Goal: Task Accomplishment & Management: Manage account settings

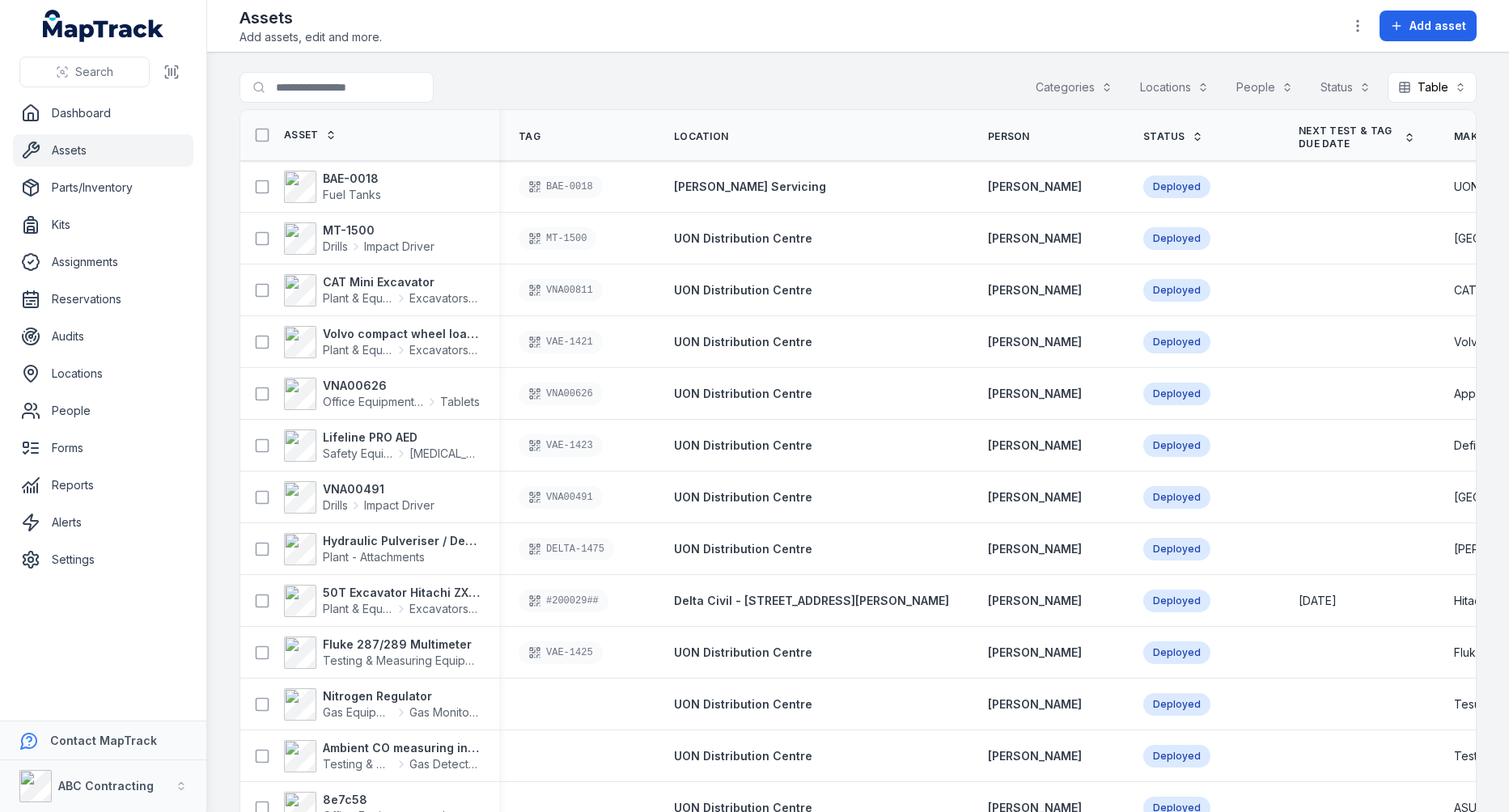
click at [770, 63] on main "Search for assets Categories Locations People Status Table ***** Asset Tag Loca…" at bounding box center [858, 433] width 1302 height 760
click at [370, 593] on strong "50T Excavator Hitachi ZX350" at bounding box center [401, 592] width 157 height 16
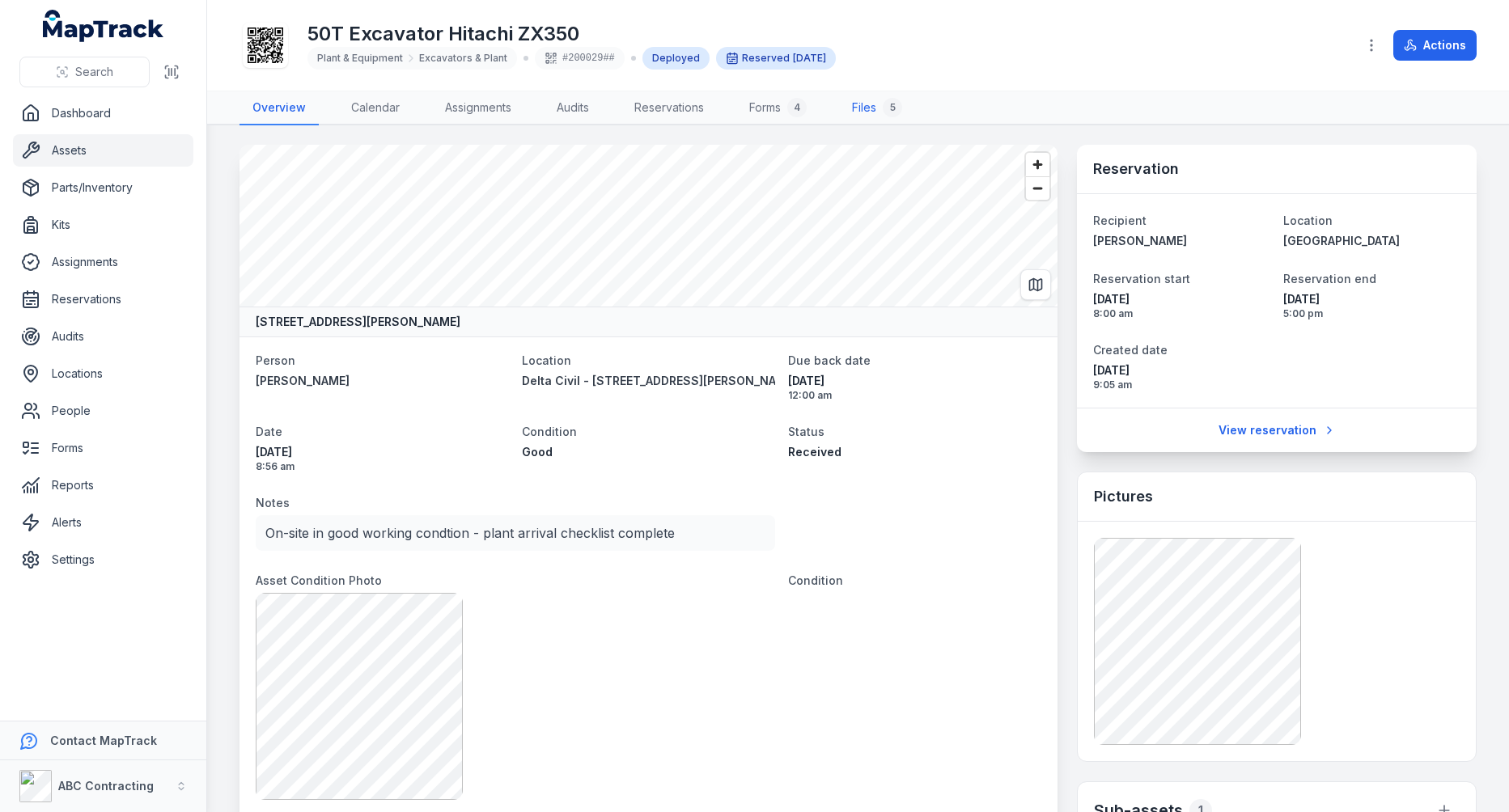
click at [886, 106] on div "5" at bounding box center [893, 108] width 19 height 19
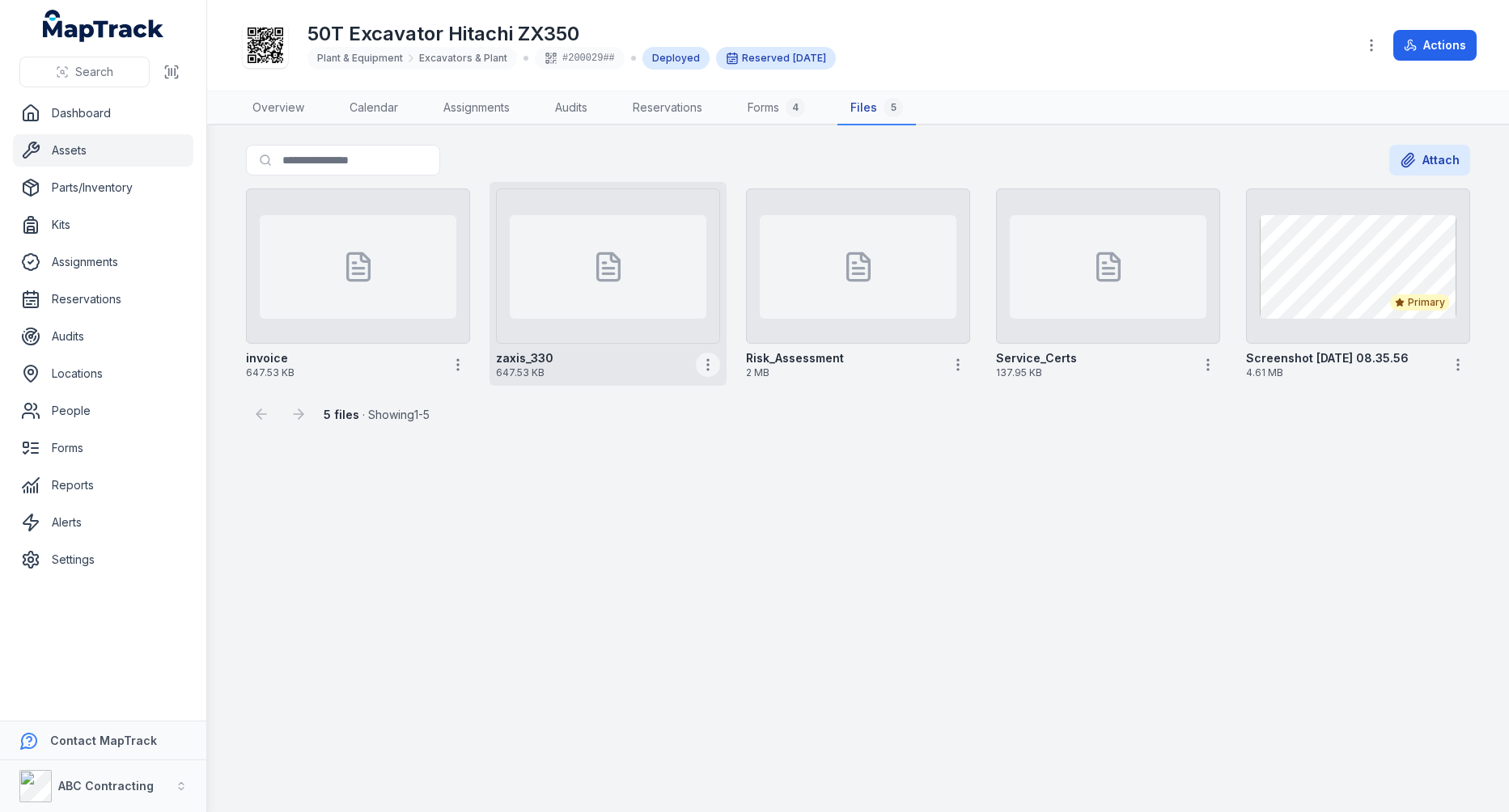
click at [710, 372] on button "button" at bounding box center [708, 365] width 25 height 25
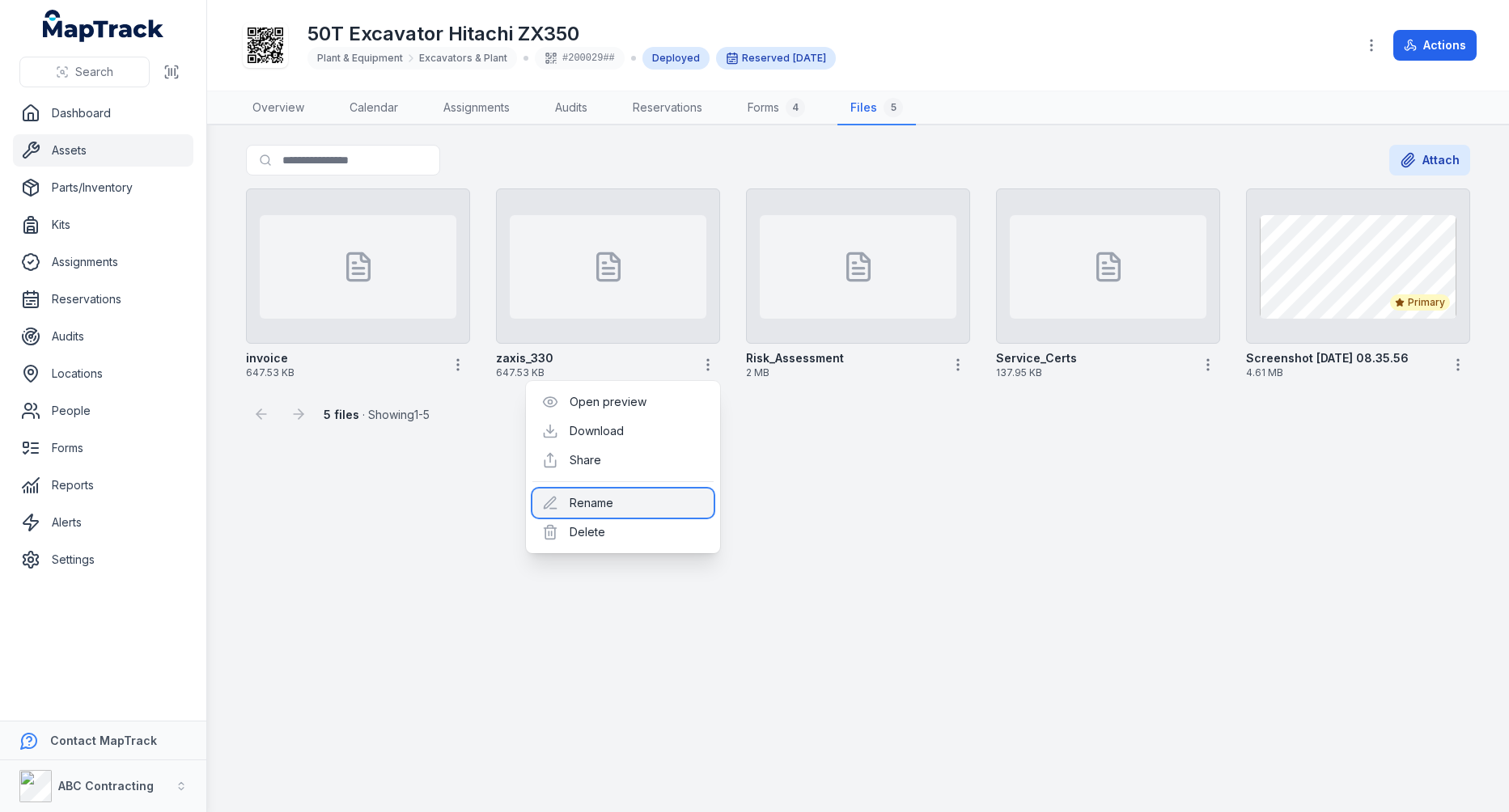
click at [631, 503] on div "Rename" at bounding box center [624, 503] width 182 height 29
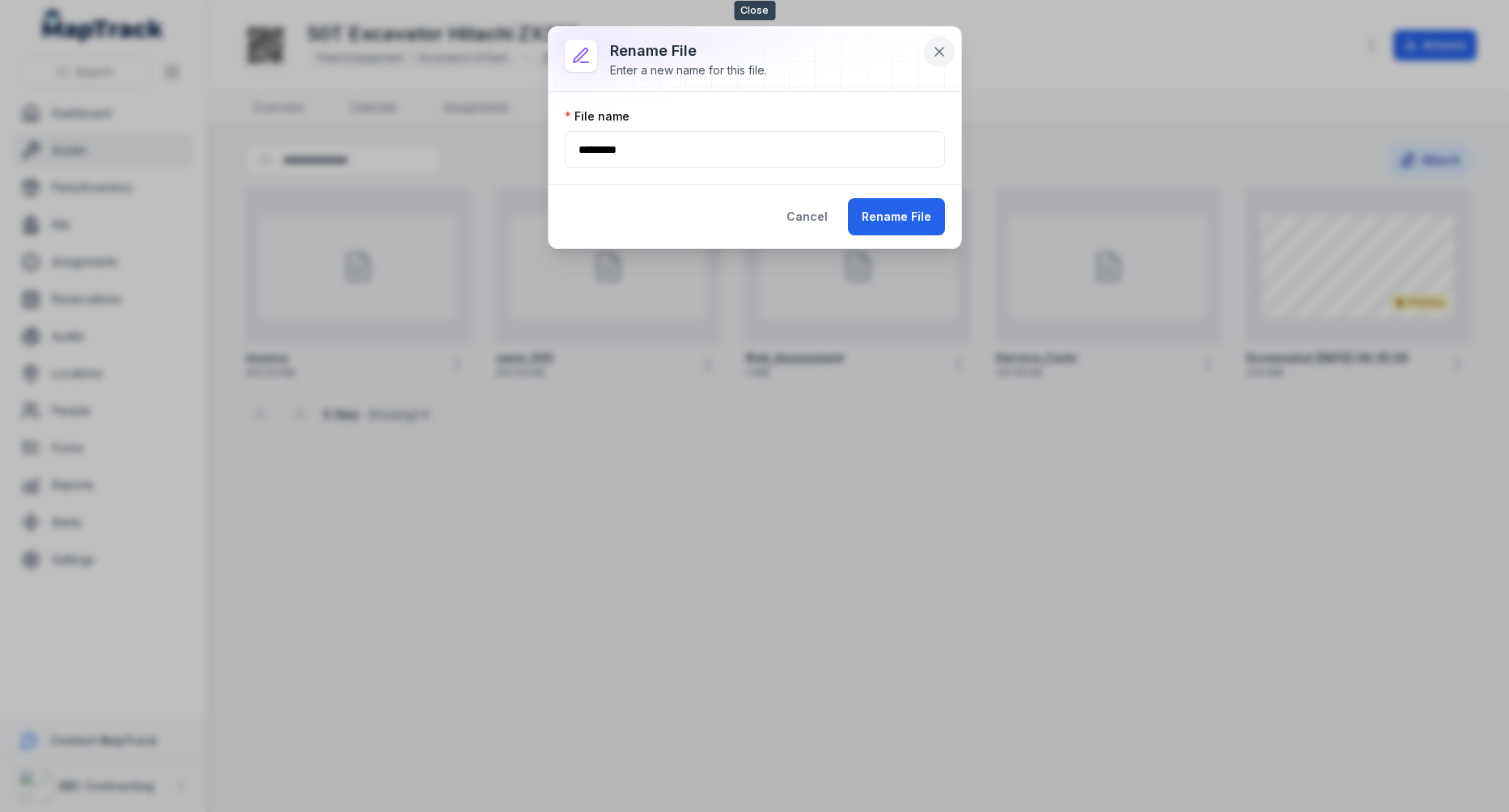
click at [930, 55] on button at bounding box center [939, 51] width 31 height 31
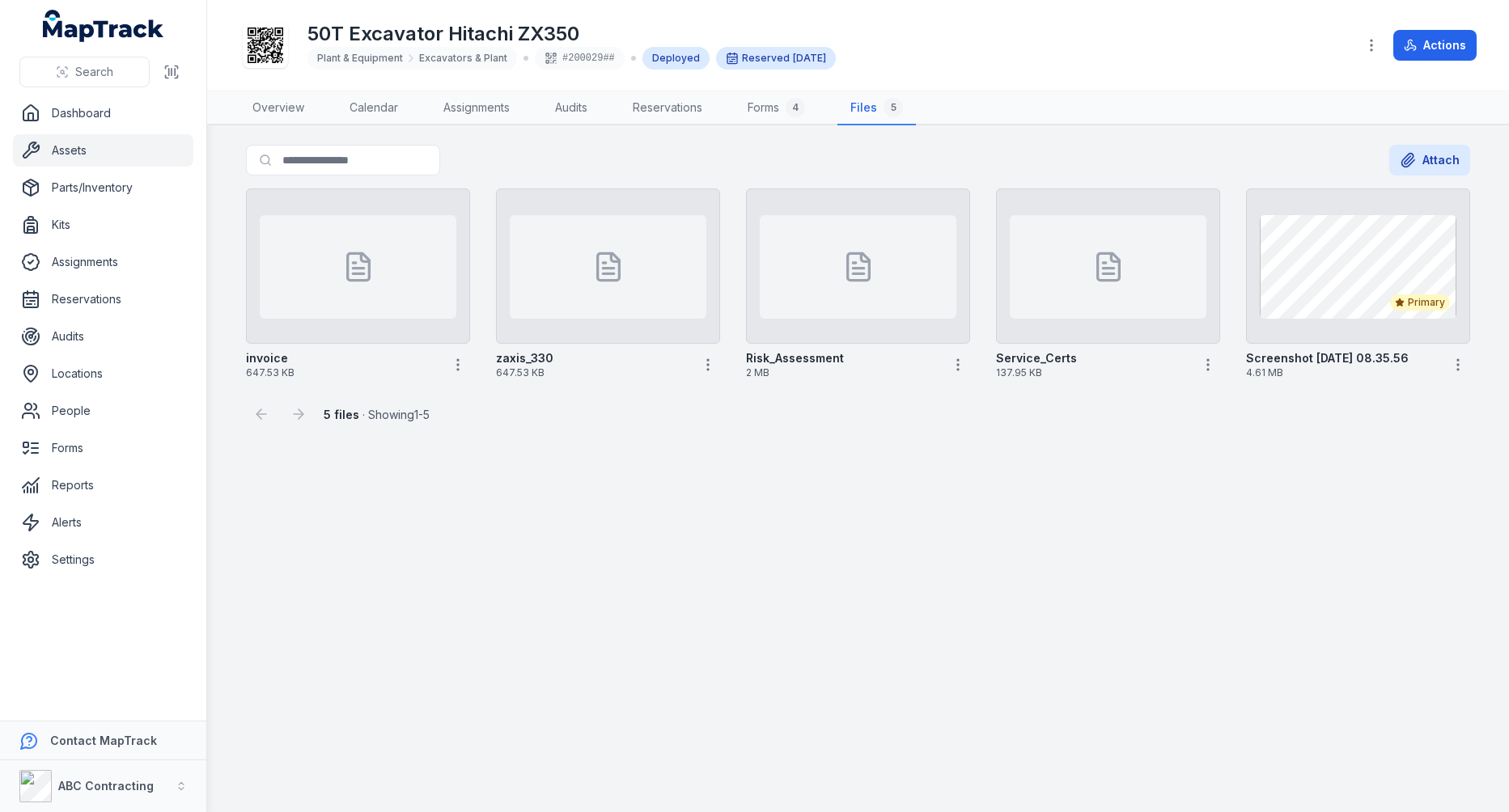
click at [708, 500] on main "Search for files Attach invoice 647.53 KB zaxis_330 647.53 KB Risk_Assessment 2…" at bounding box center [858, 468] width 1302 height 687
click at [795, 436] on main "Search for files Attach invoice 647.53 KB zaxis_330 647.53 KB Risk_Assessment 2…" at bounding box center [858, 468] width 1302 height 687
click at [701, 365] on icon "button" at bounding box center [708, 365] width 16 height 16
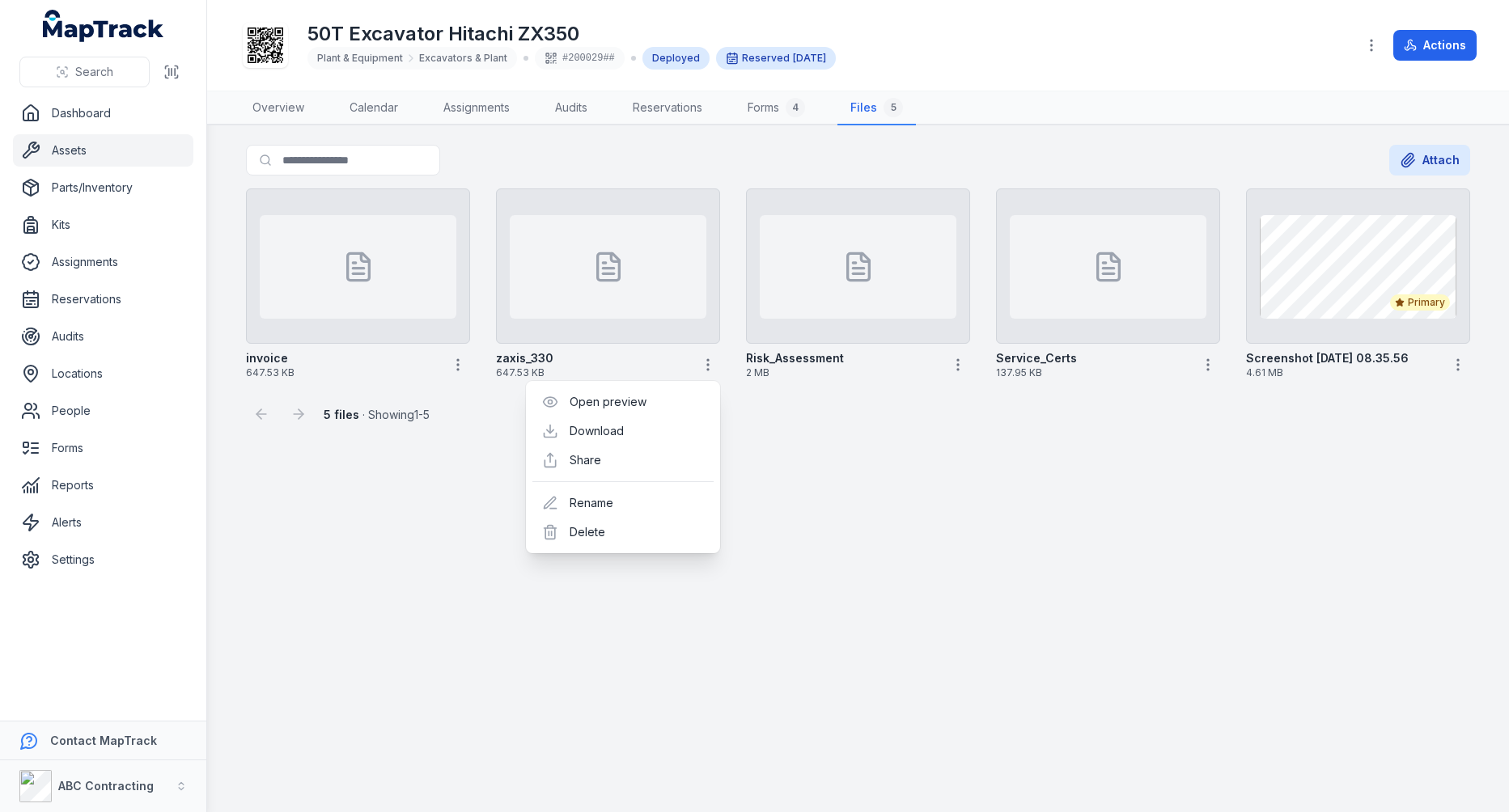
click at [818, 512] on main "Search for files Attach invoice 647.53 KB zaxis_330 647.53 KB Risk_Assessment 2…" at bounding box center [858, 468] width 1302 height 687
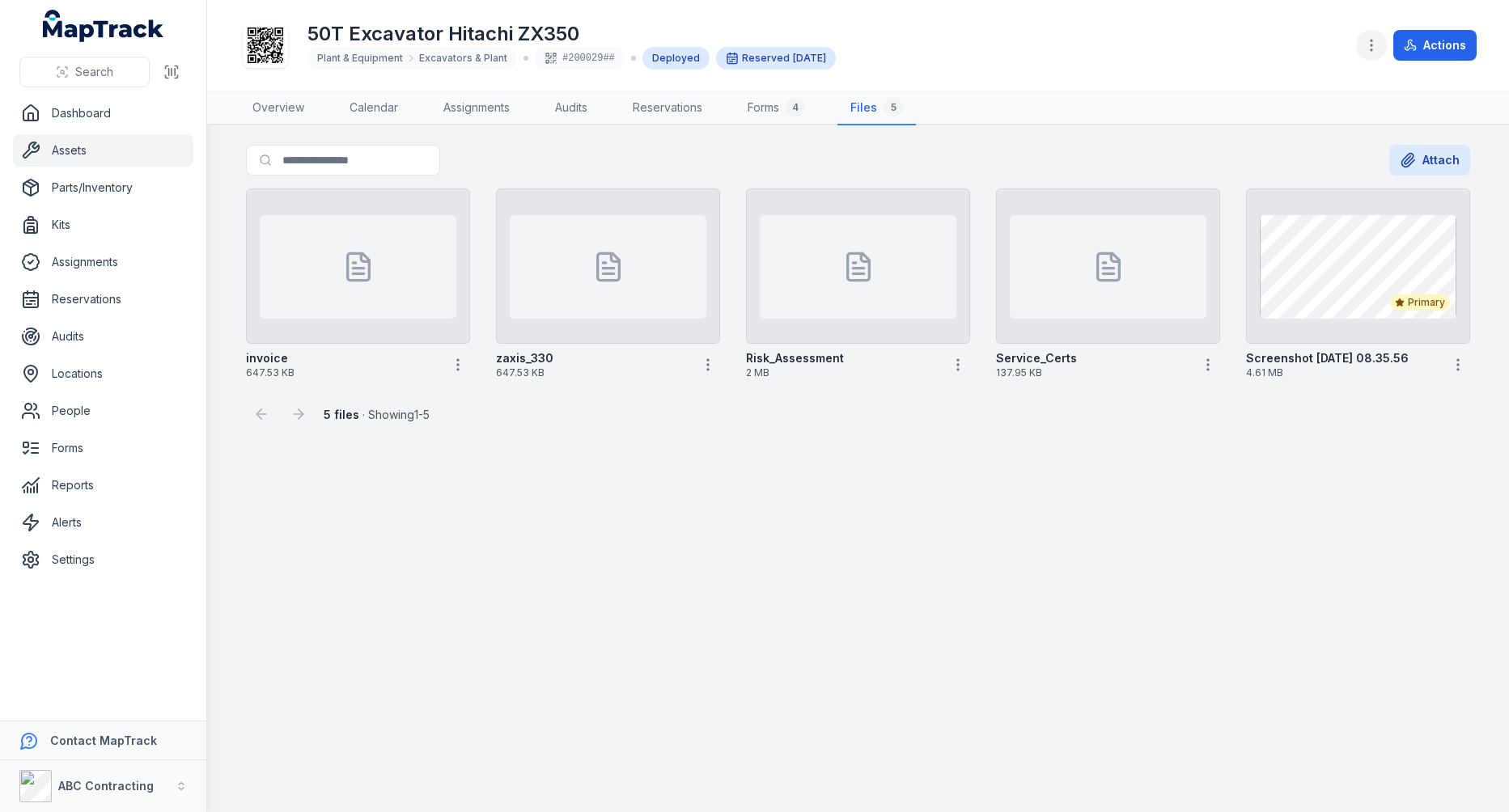
click at [1375, 56] on button "button" at bounding box center [1371, 45] width 31 height 31
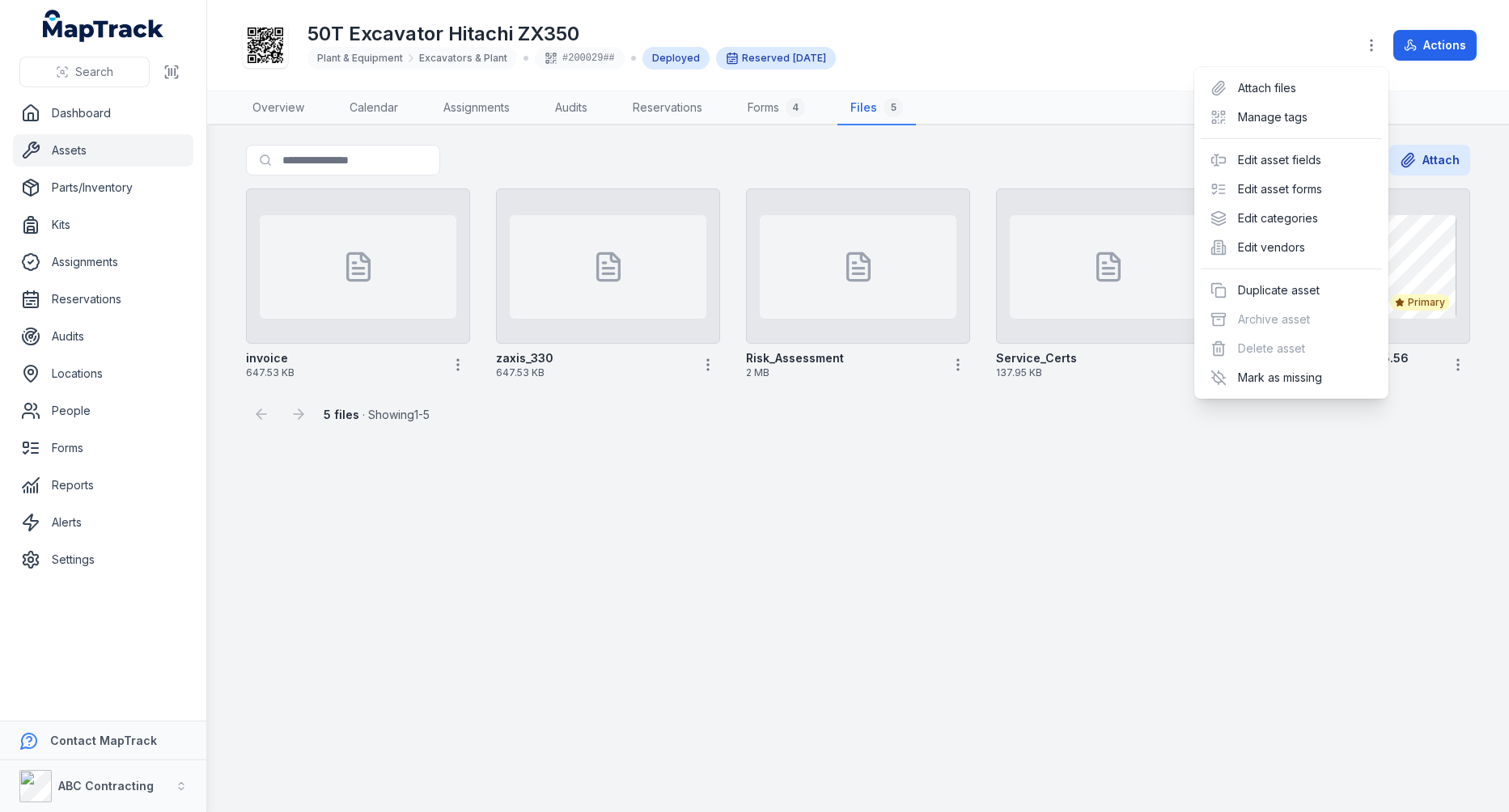
click at [1123, 68] on div "50T Excavator Hitachi ZX350 Plant & Equipment Excavators & Plant #200029## Depl…" at bounding box center [858, 45] width 1237 height 78
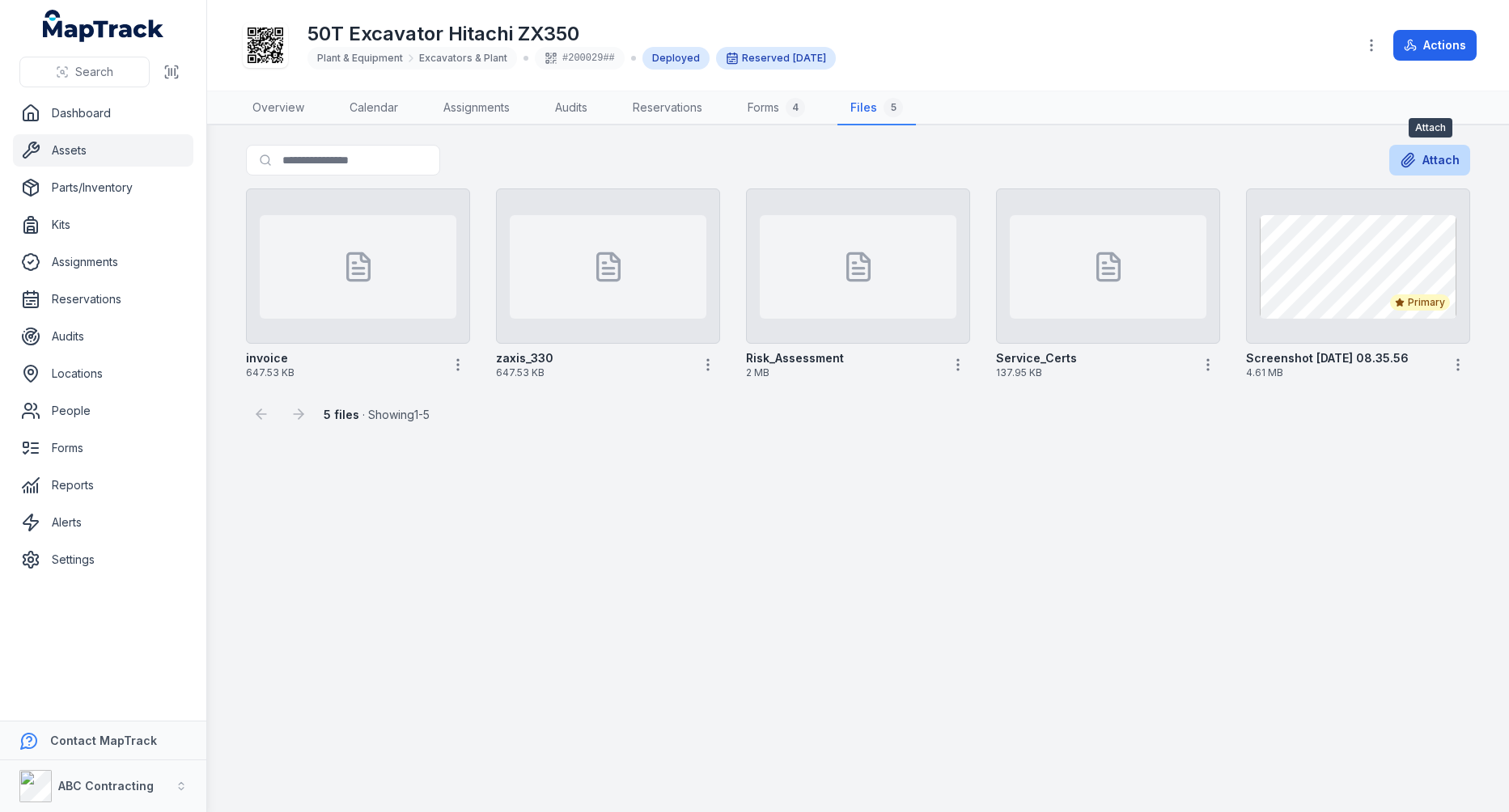
click at [1406, 165] on icon at bounding box center [1408, 160] width 13 height 14
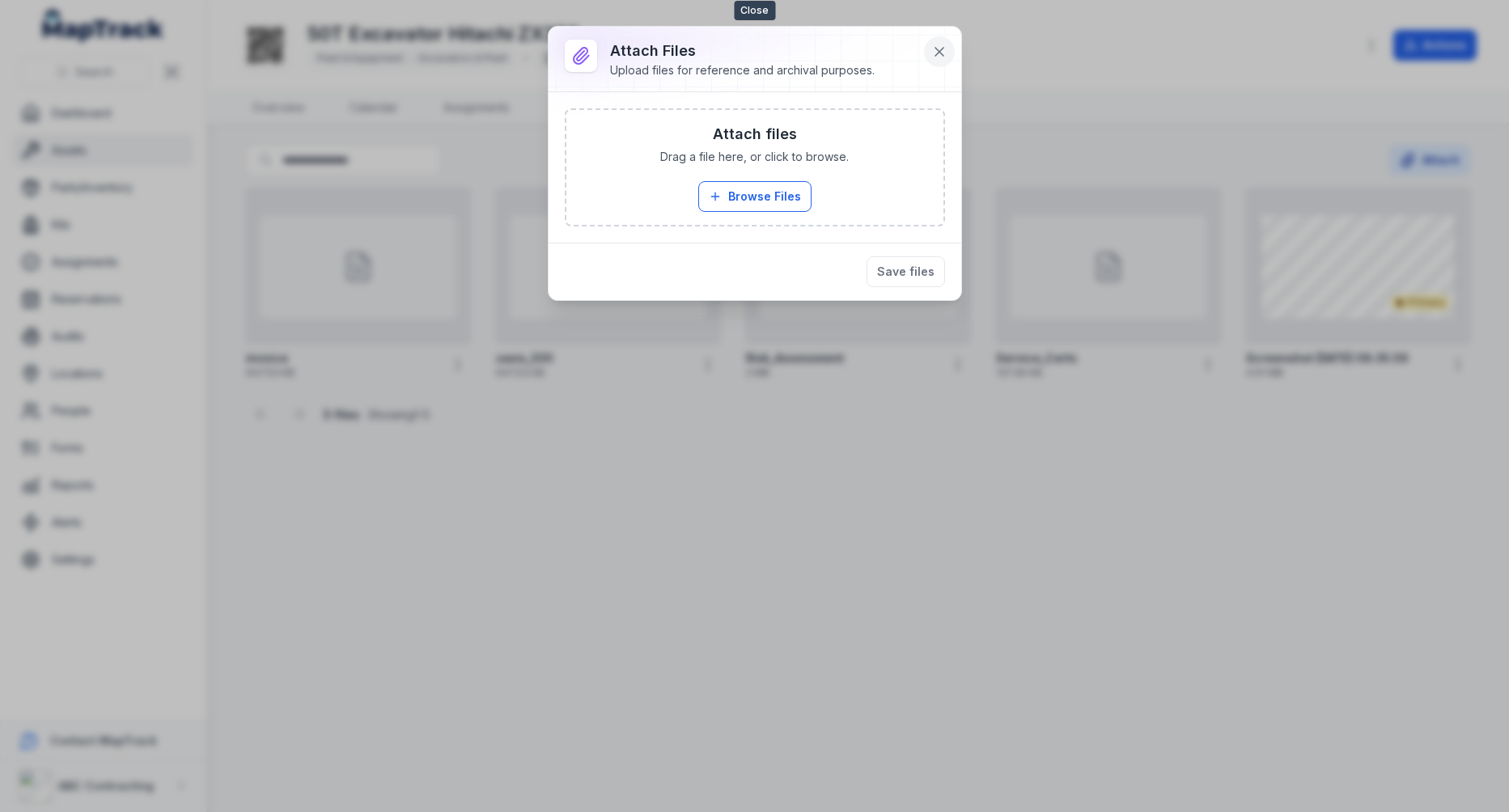
click at [944, 49] on icon at bounding box center [939, 52] width 16 height 16
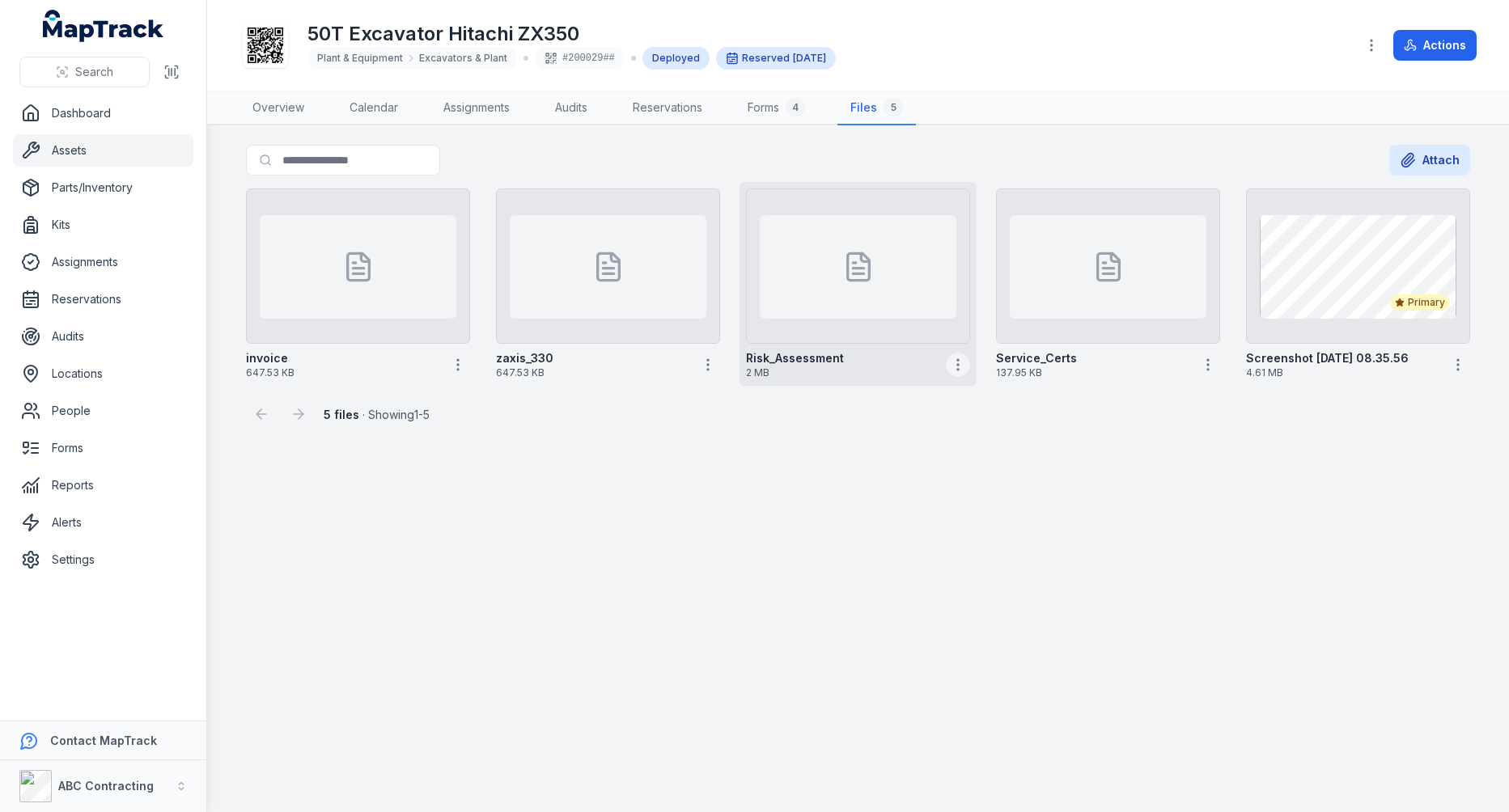
click at [965, 369] on icon "button" at bounding box center [958, 365] width 16 height 16
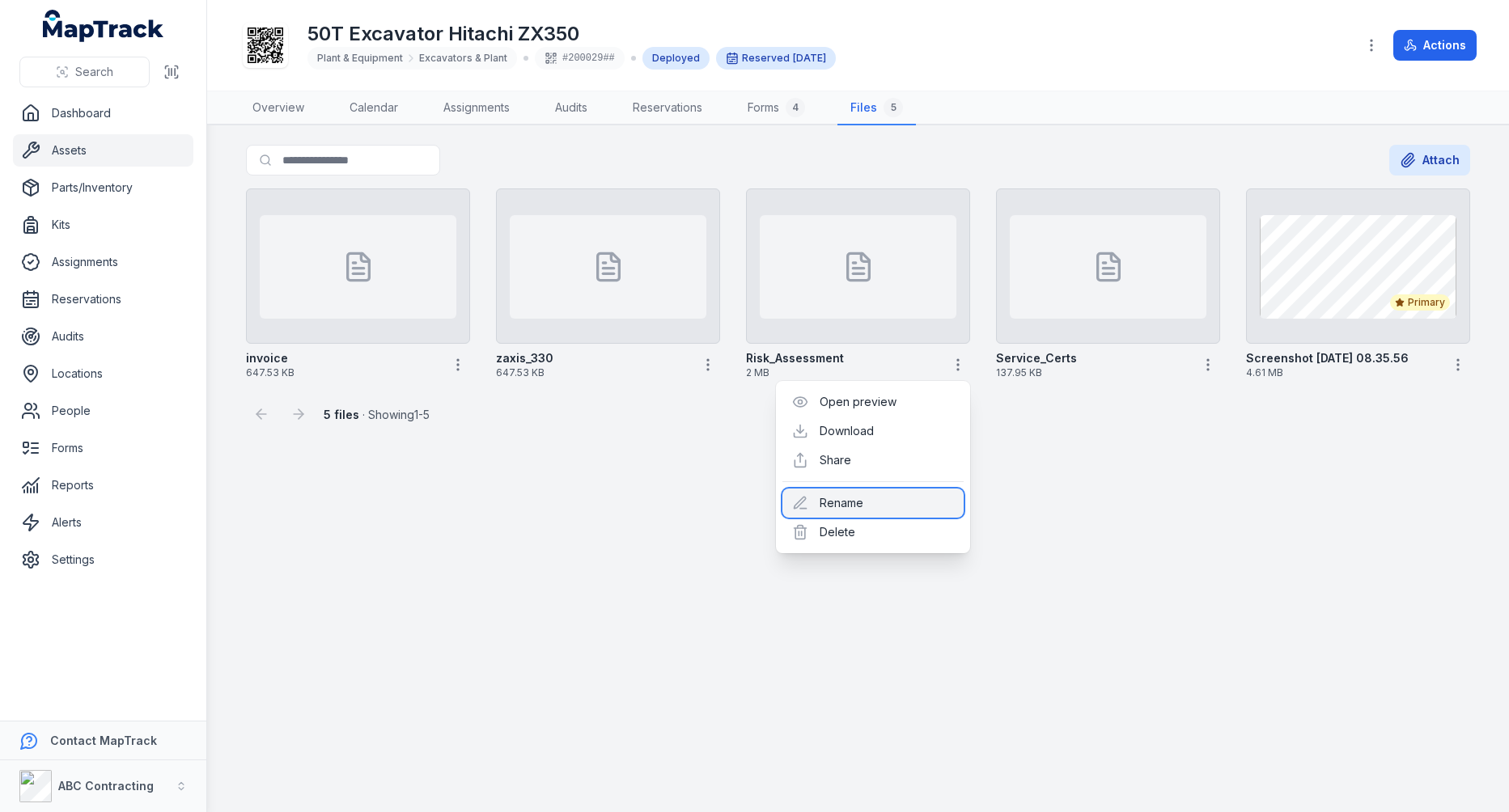
click at [863, 500] on div "Rename" at bounding box center [873, 503] width 182 height 29
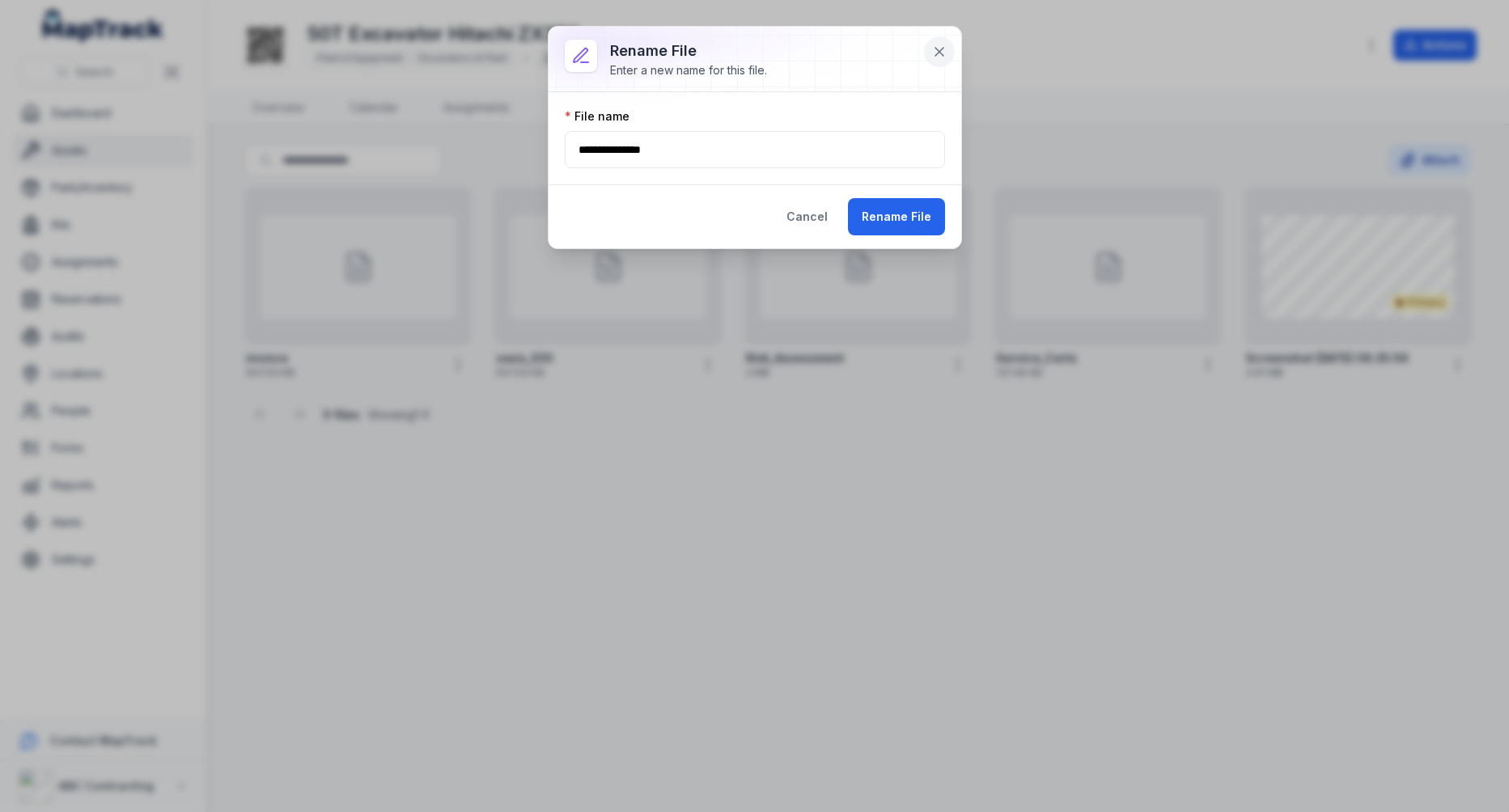
click at [933, 42] on button at bounding box center [939, 51] width 31 height 31
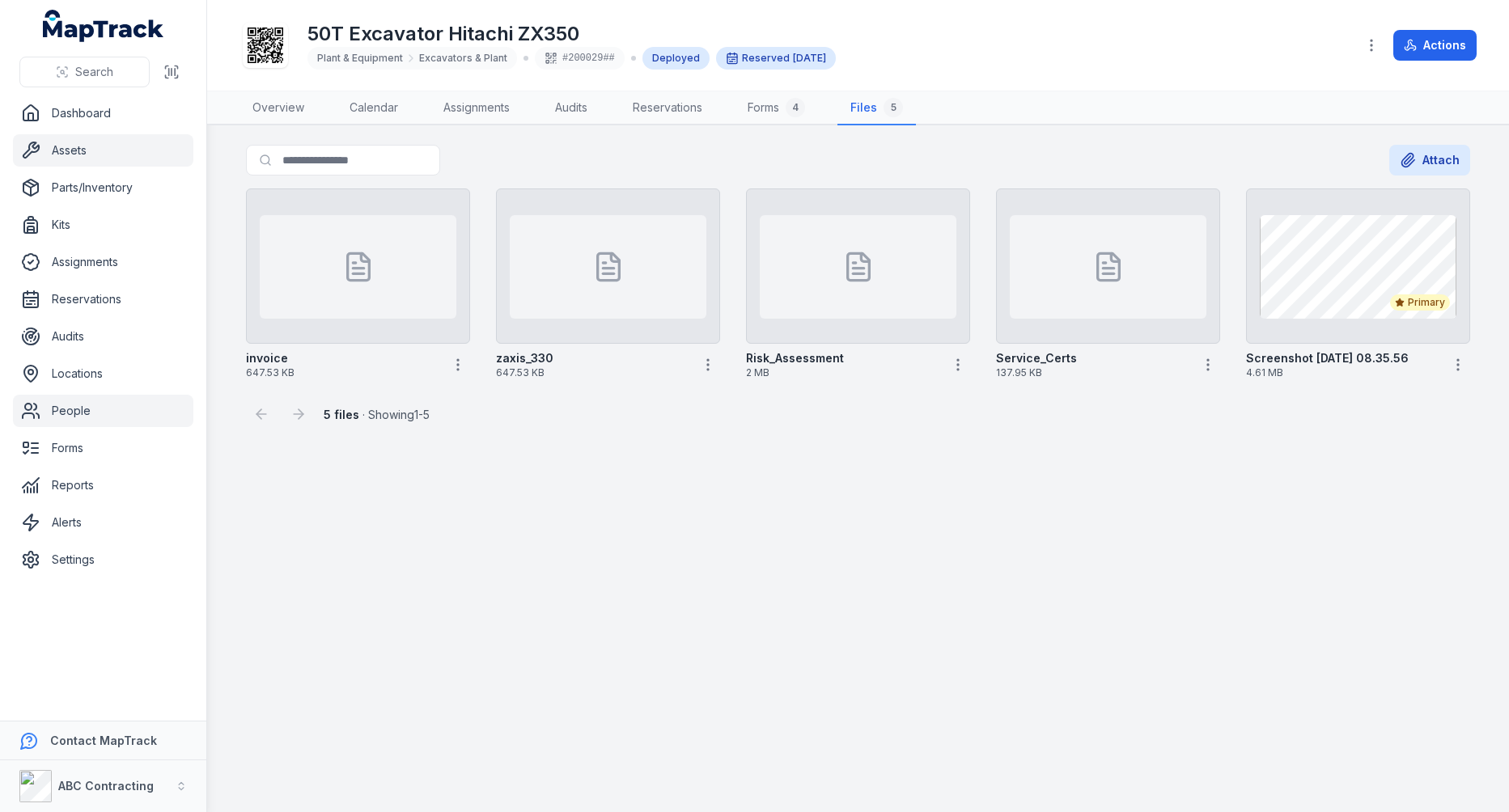
click at [67, 407] on link "People" at bounding box center [103, 411] width 181 height 33
click at [630, 449] on main "Search for files Attach invoice 647.53 KB zaxis_330 647.53 KB Risk_Assessment 2…" at bounding box center [858, 468] width 1302 height 687
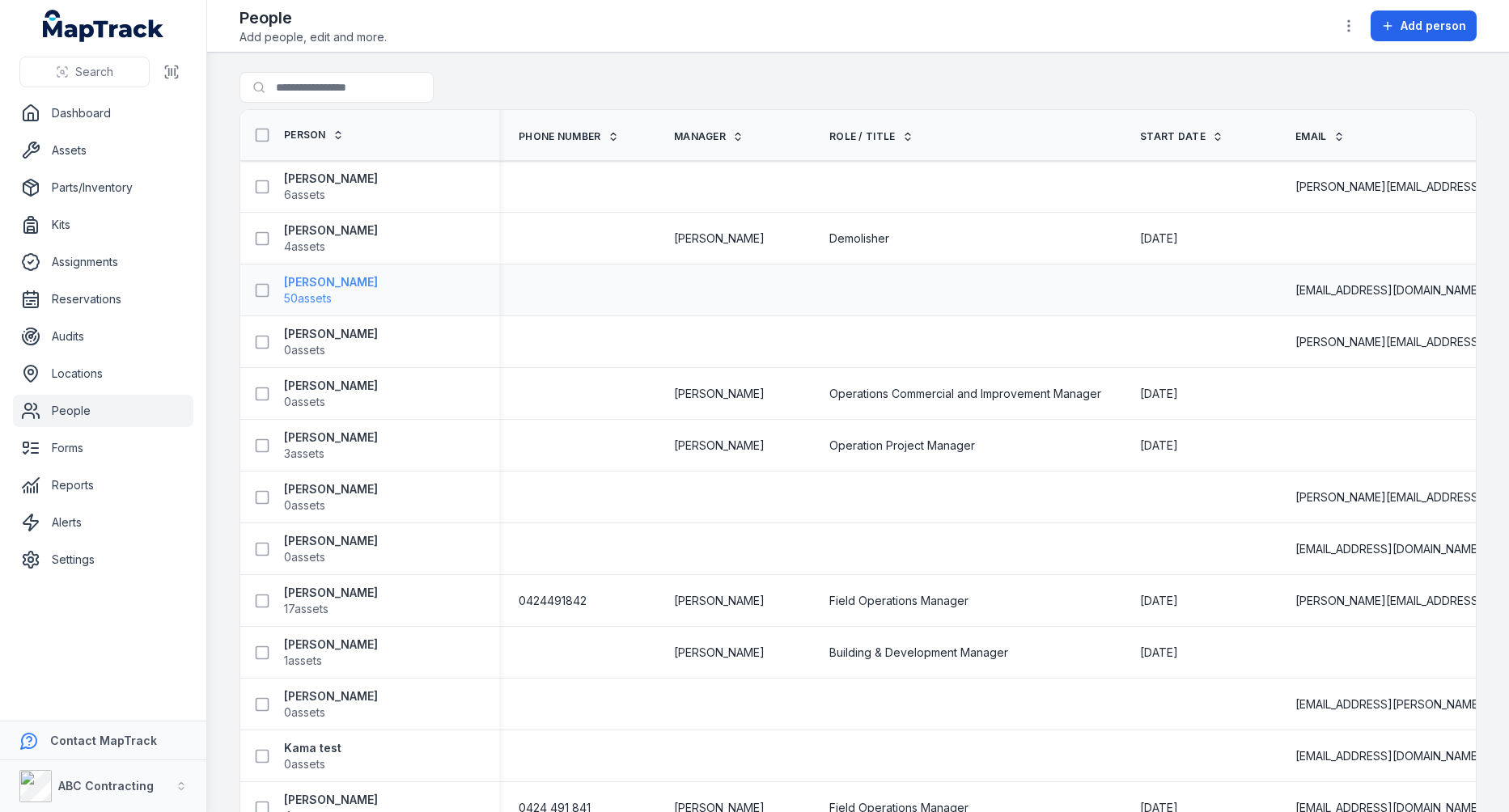
click at [313, 280] on strong "[PERSON_NAME]" at bounding box center [331, 282] width 93 height 16
click at [634, 287] on div at bounding box center [577, 290] width 155 height 13
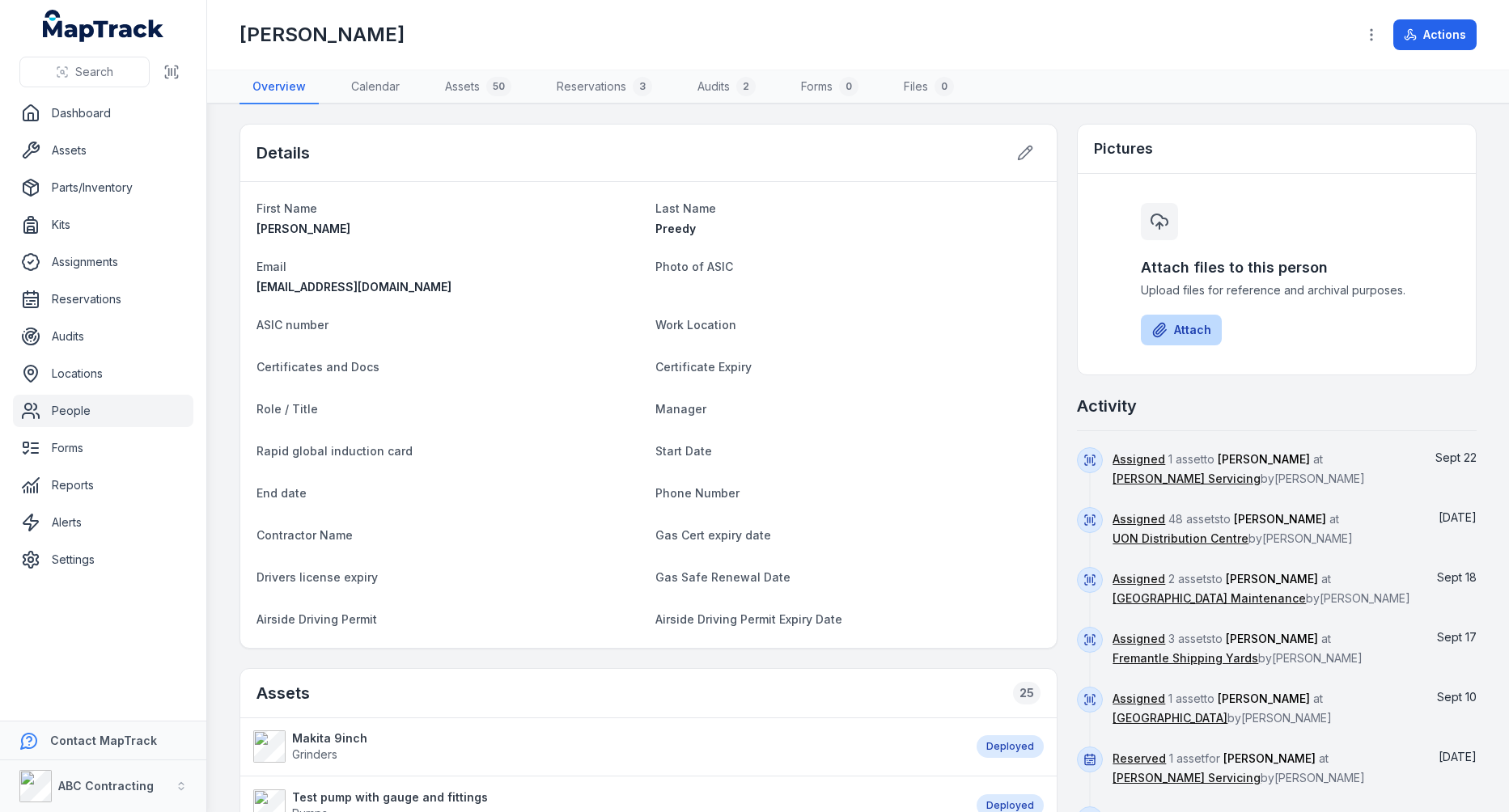
click at [1166, 330] on icon at bounding box center [1160, 330] width 16 height 16
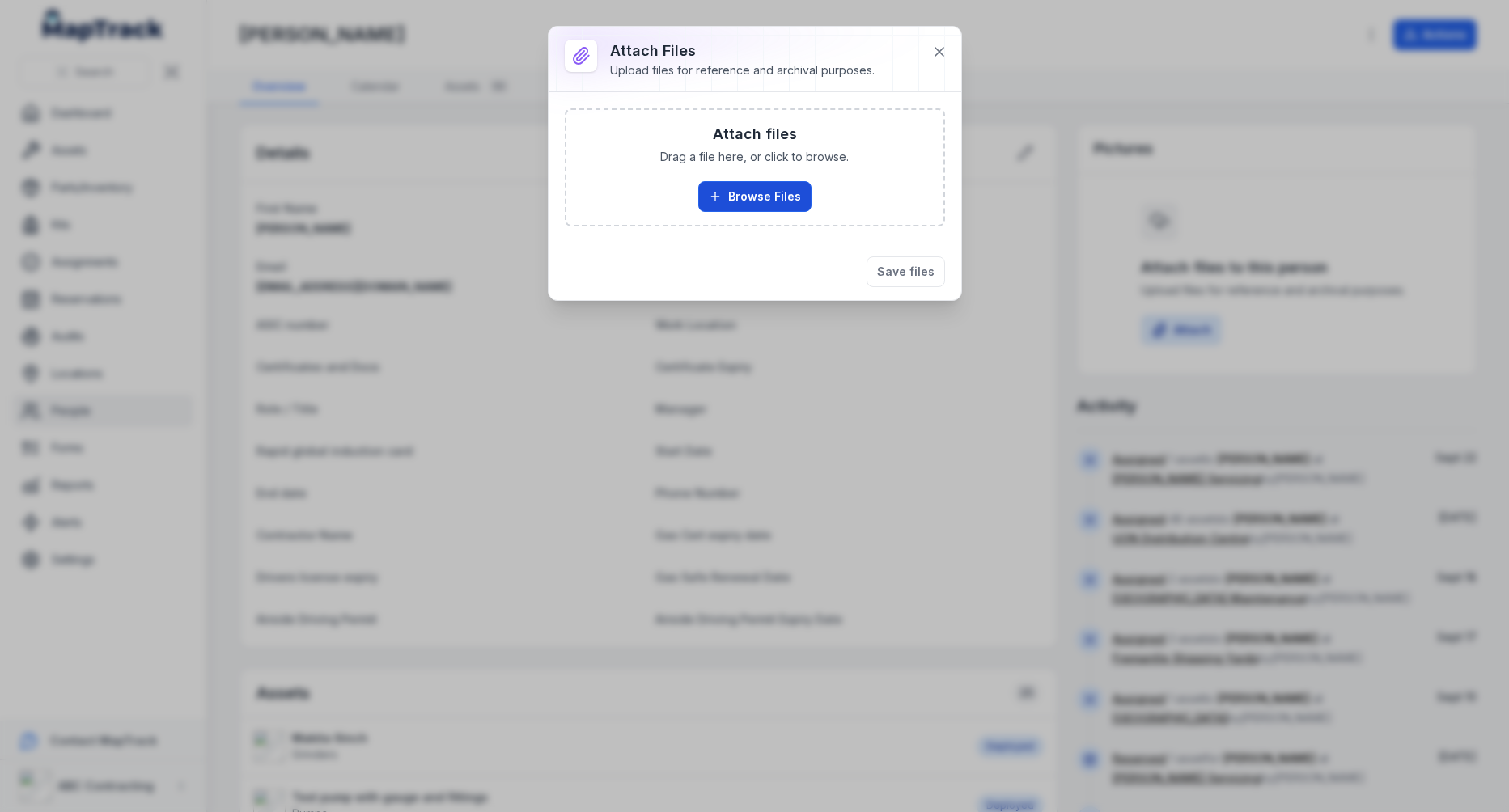
click at [782, 200] on button "Browse Files" at bounding box center [755, 197] width 113 height 31
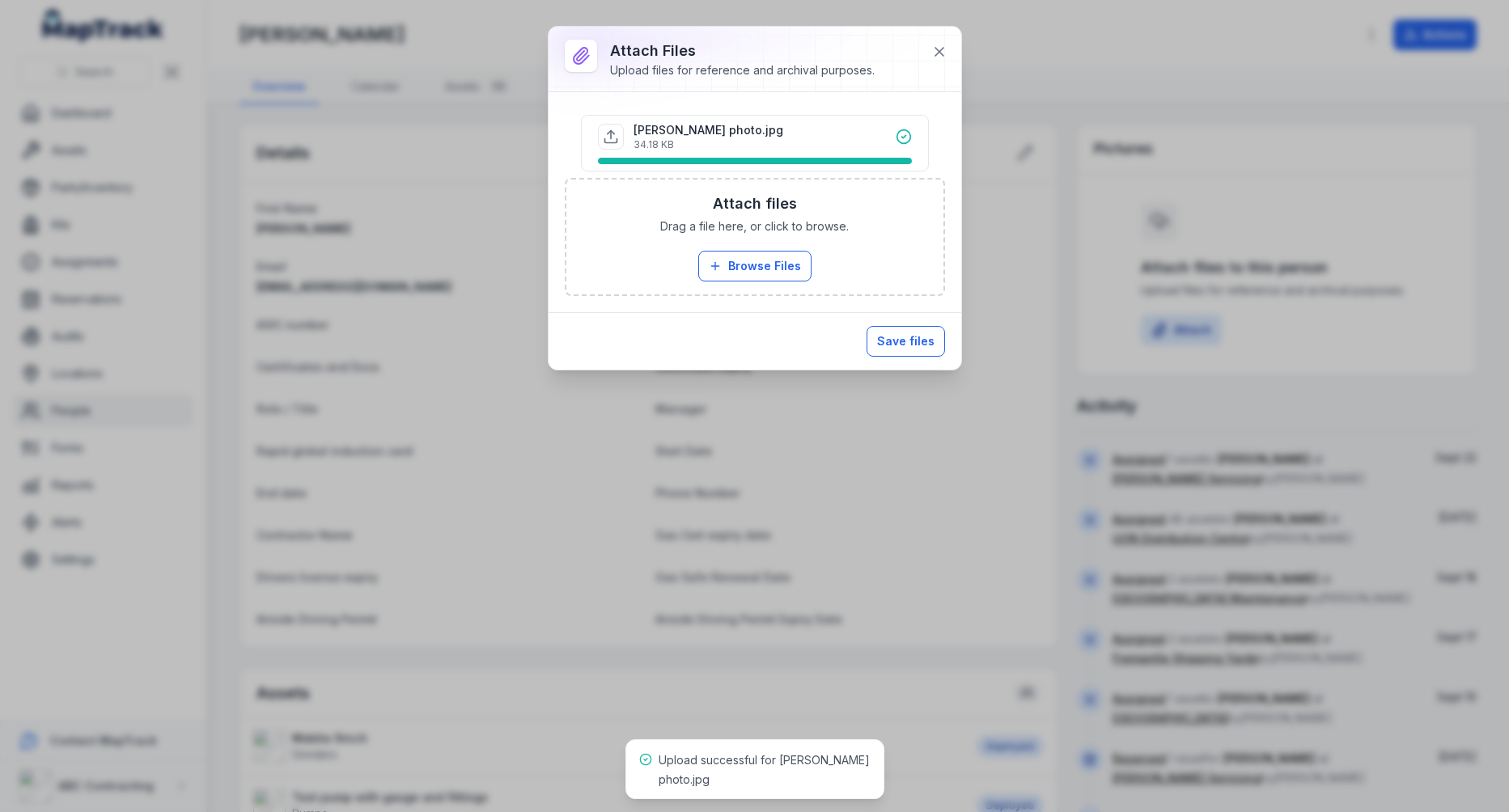
click at [919, 346] on button "Save files" at bounding box center [906, 341] width 78 height 31
